Goal: Transaction & Acquisition: Book appointment/travel/reservation

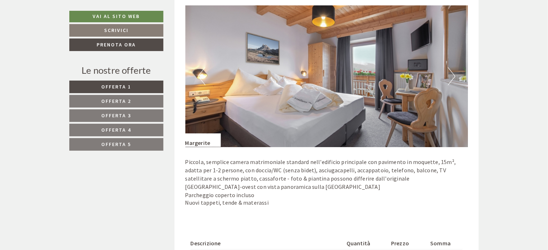
scroll to position [503, 0]
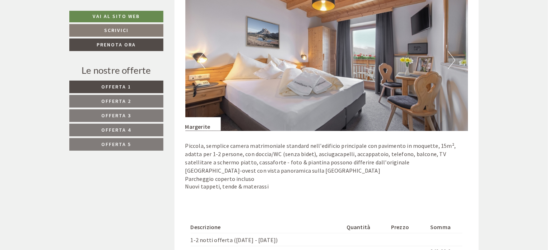
click at [450, 58] on button "Next" at bounding box center [452, 60] width 8 height 18
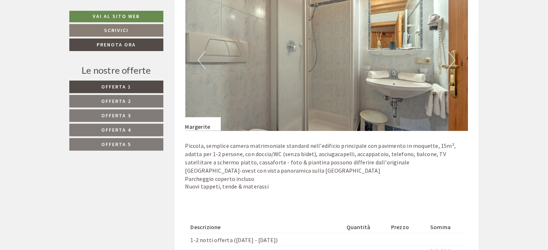
click at [454, 58] on button "Next" at bounding box center [452, 60] width 8 height 18
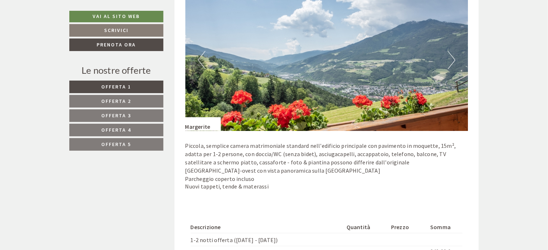
click at [454, 58] on button "Next" at bounding box center [452, 60] width 8 height 18
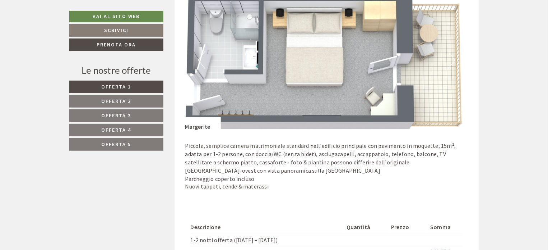
click at [454, 58] on button "Next" at bounding box center [452, 60] width 8 height 18
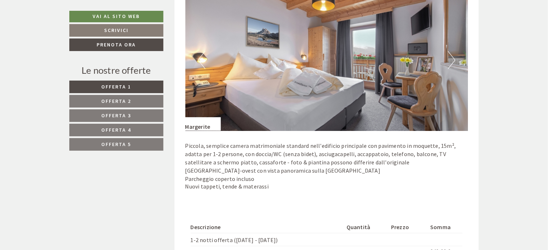
click at [454, 58] on button "Next" at bounding box center [452, 60] width 8 height 18
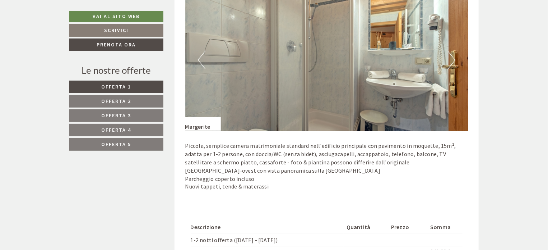
click at [453, 59] on button "Next" at bounding box center [452, 60] width 8 height 18
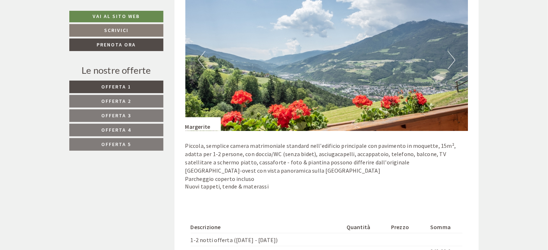
click at [453, 59] on button "Next" at bounding box center [452, 60] width 8 height 18
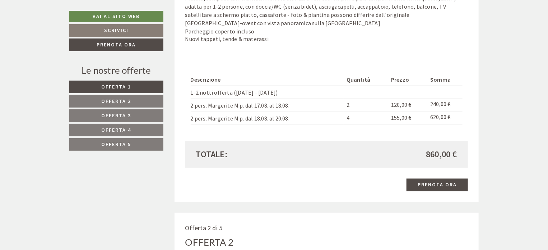
scroll to position [683, 0]
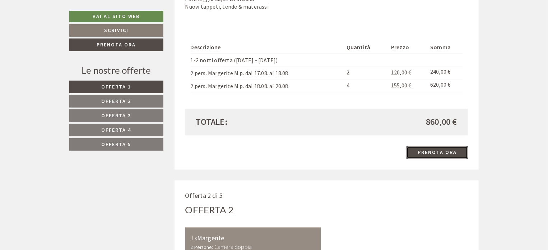
click at [444, 152] on link "Prenota ora" at bounding box center [437, 152] width 61 height 13
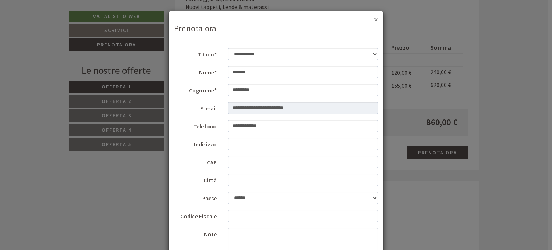
click at [374, 21] on button "×" at bounding box center [376, 20] width 4 height 8
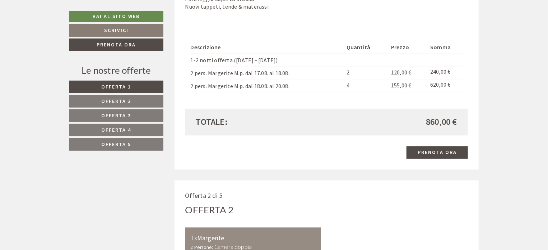
click at [138, 98] on link "Offerta 2" at bounding box center [116, 101] width 94 height 13
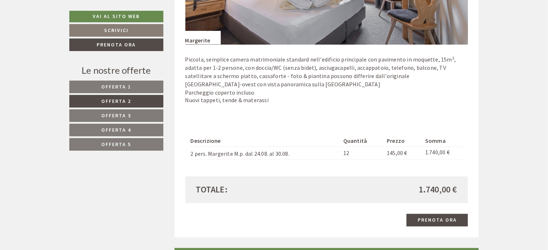
scroll to position [589, 0]
click at [129, 111] on link "Offerta 3" at bounding box center [116, 115] width 94 height 13
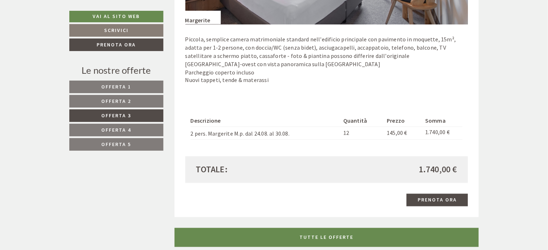
scroll to position [625, 0]
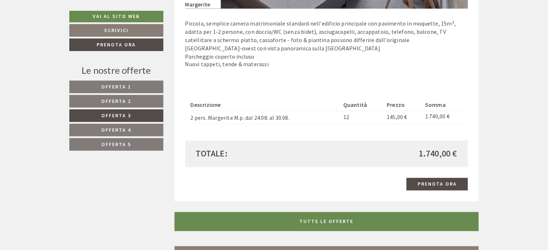
click at [136, 124] on link "Offerta 4" at bounding box center [116, 130] width 94 height 13
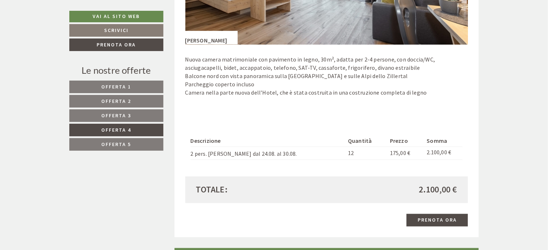
click at [135, 147] on link "Offerta 5" at bounding box center [116, 144] width 94 height 13
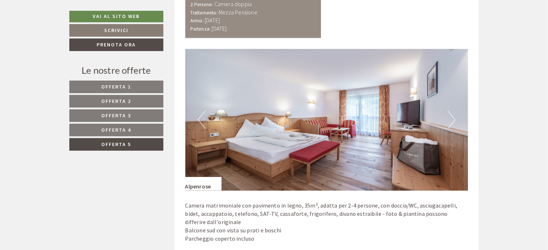
scroll to position [374, 0]
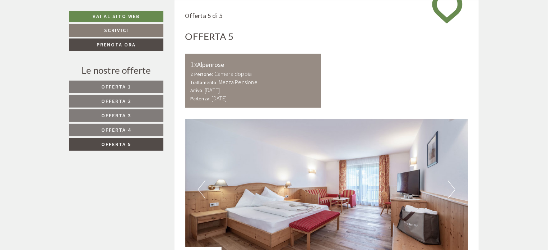
click at [127, 83] on span "Offerta 1" at bounding box center [117, 86] width 30 height 6
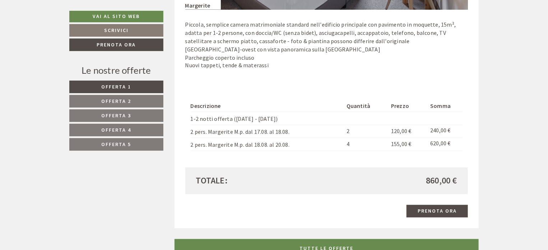
scroll to position [625, 0]
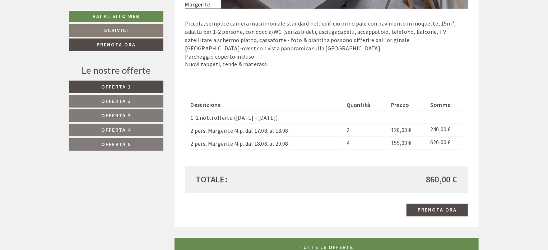
click at [144, 98] on link "Offerta 2" at bounding box center [116, 101] width 94 height 13
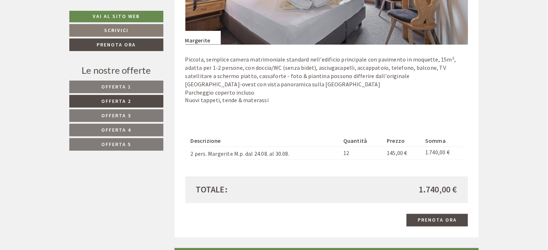
click at [126, 89] on span "Offerta 1" at bounding box center [117, 86] width 30 height 6
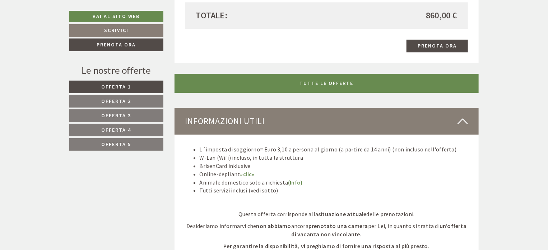
scroll to position [769, 0]
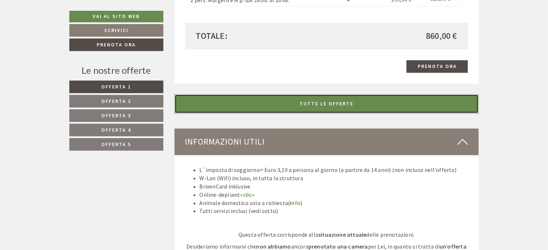
click at [329, 107] on link "TUTTE LE OFFERTE" at bounding box center [327, 103] width 305 height 19
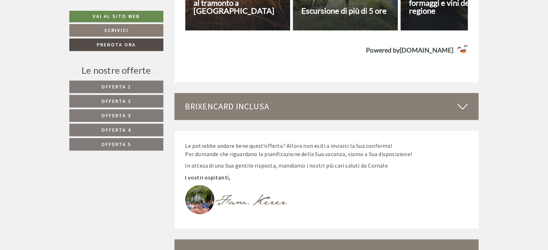
scroll to position [3171, 0]
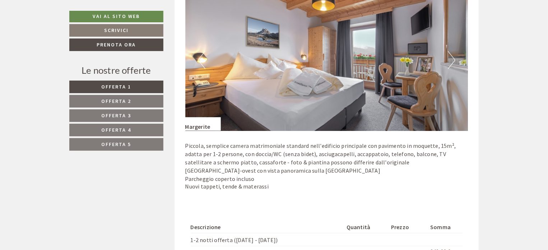
click at [452, 60] on button "Next" at bounding box center [452, 60] width 8 height 18
